Goal: Register for event/course

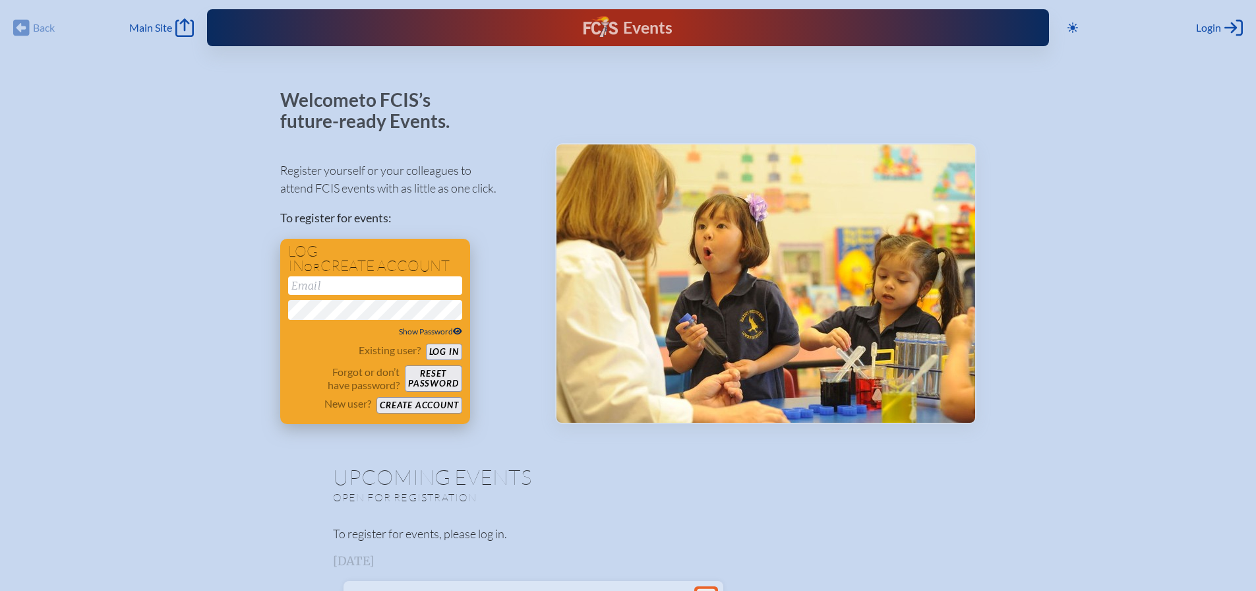
type input "[EMAIL_ADDRESS][DOMAIN_NAME]"
click at [417, 334] on span "Show Password" at bounding box center [430, 331] width 63 height 10
click at [452, 348] on button "Log in" at bounding box center [444, 351] width 36 height 16
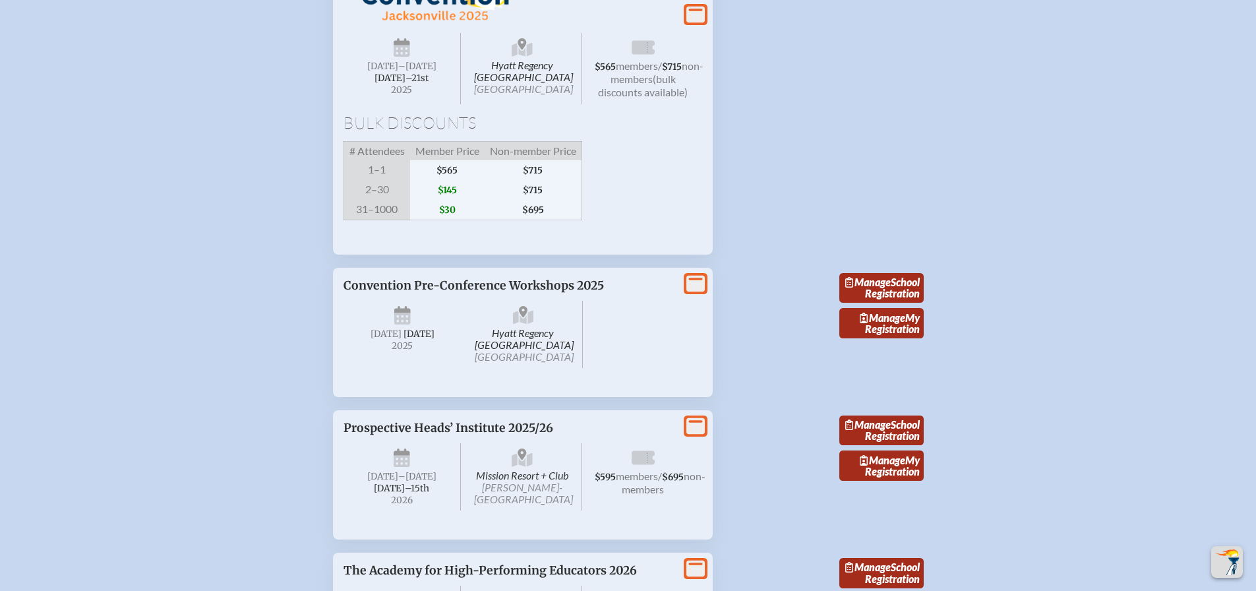
scroll to position [1648, 0]
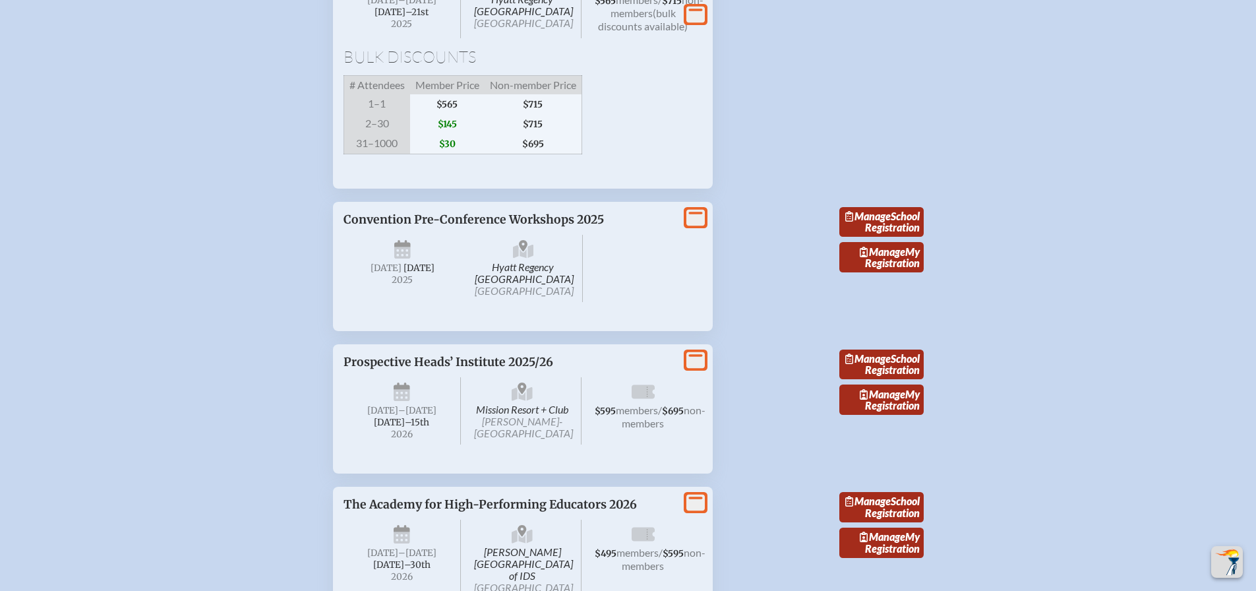
click at [697, 225] on icon at bounding box center [695, 217] width 18 height 16
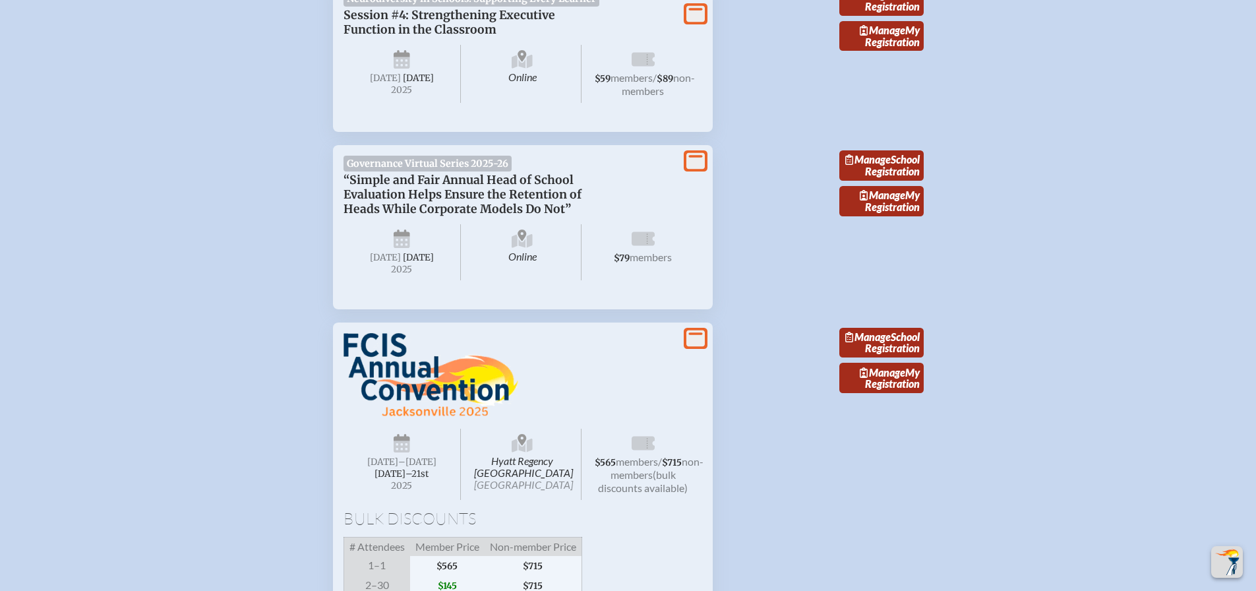
scroll to position [1516, 0]
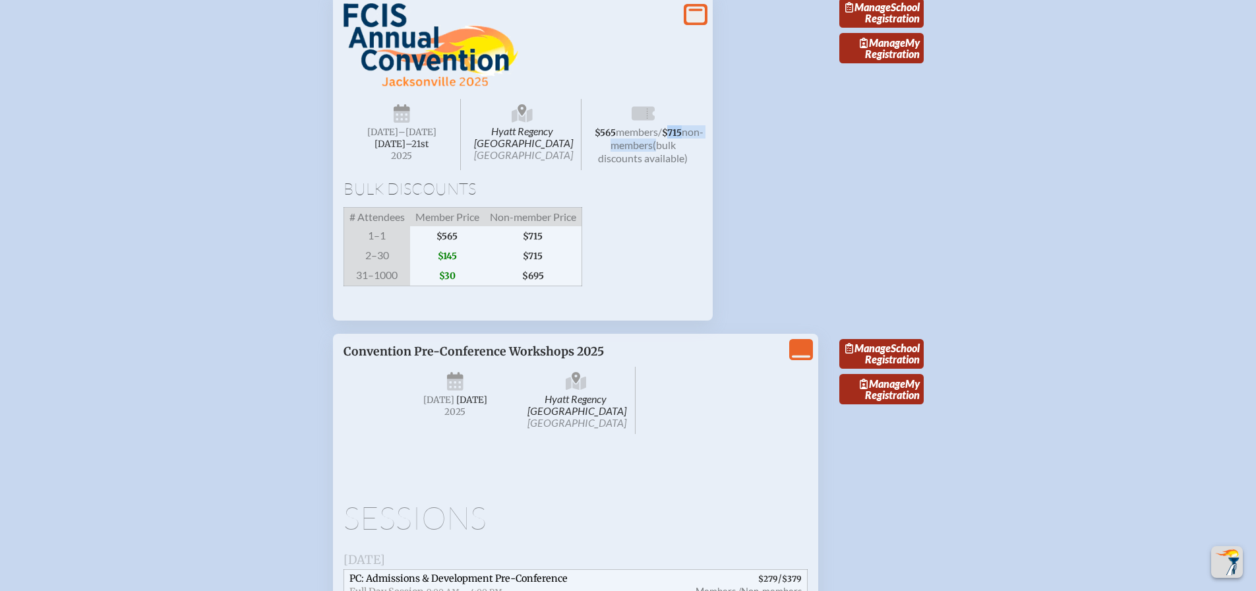
click at [594, 170] on span "$565 members / $715 non-members (bulk discounts available)" at bounding box center [643, 134] width 118 height 71
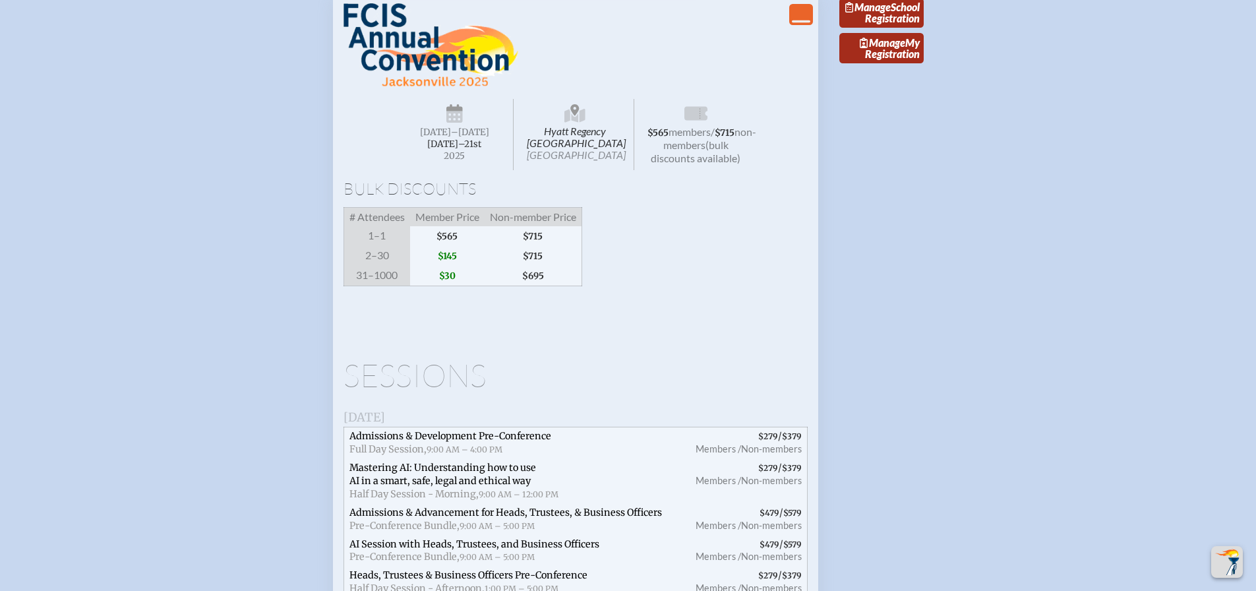
click at [484, 486] on span "Mastering AI: Understanding how to use AI in a smart, safe, legal and ethical w…" at bounding box center [442, 473] width 187 height 25
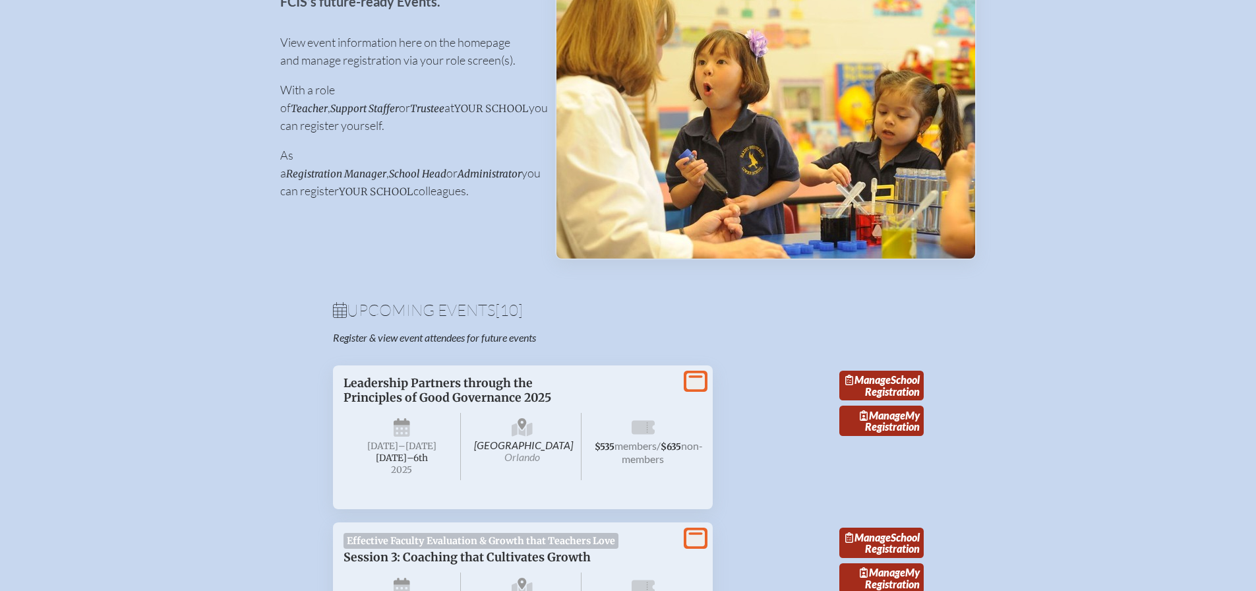
scroll to position [0, 0]
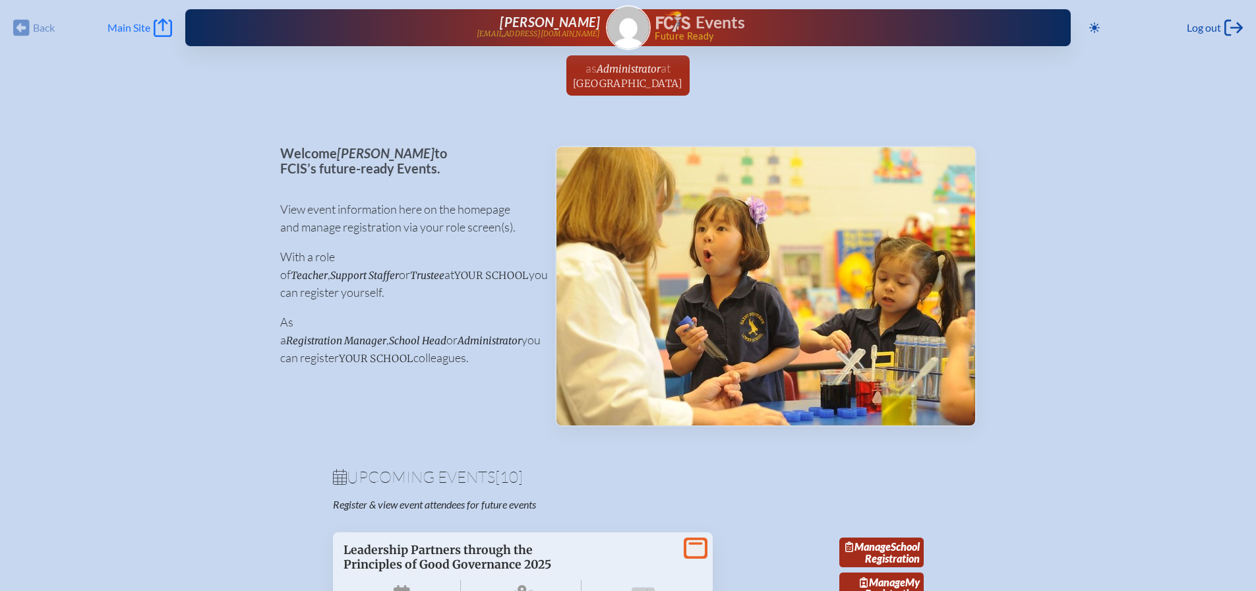
click at [125, 23] on span "Main Site" at bounding box center [128, 27] width 43 height 13
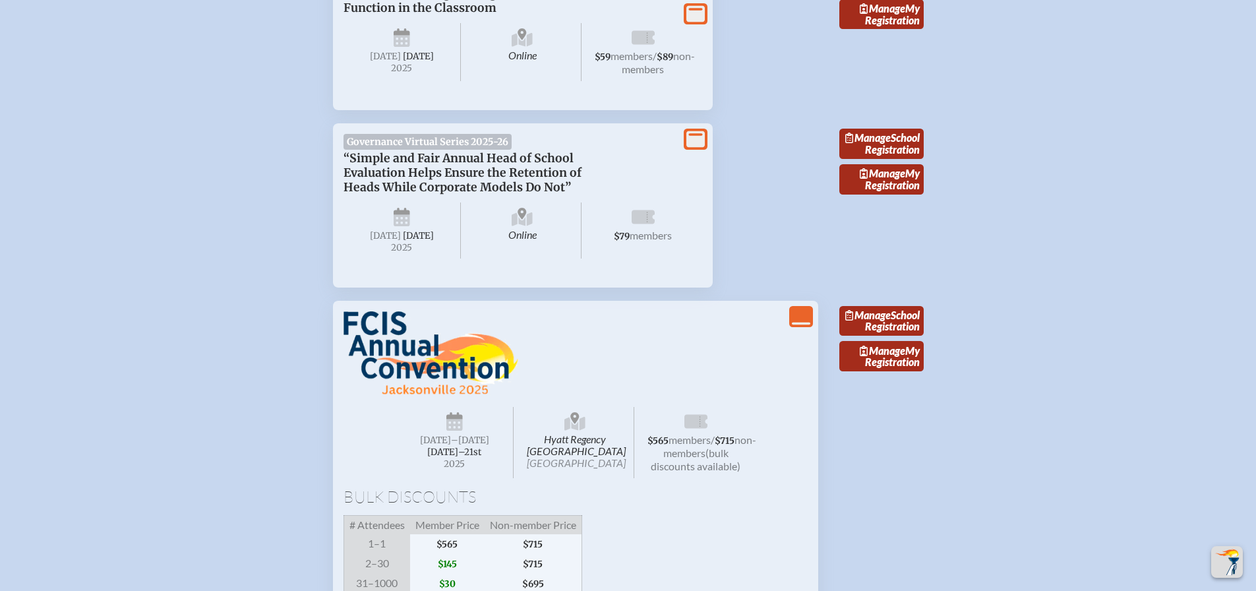
scroll to position [1055, 0]
